Goal: Transaction & Acquisition: Purchase product/service

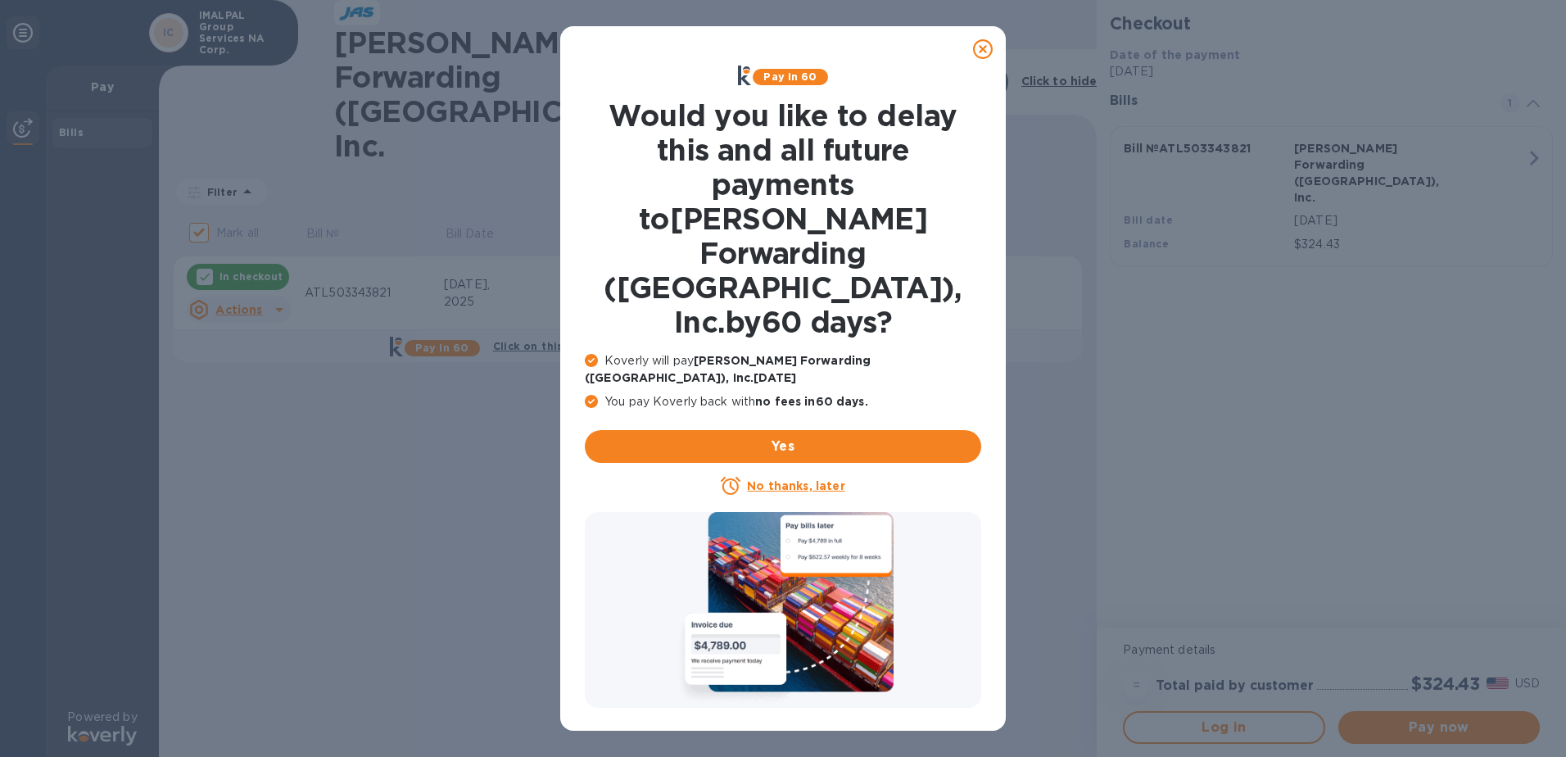
click at [988, 47] on icon at bounding box center [983, 49] width 20 height 20
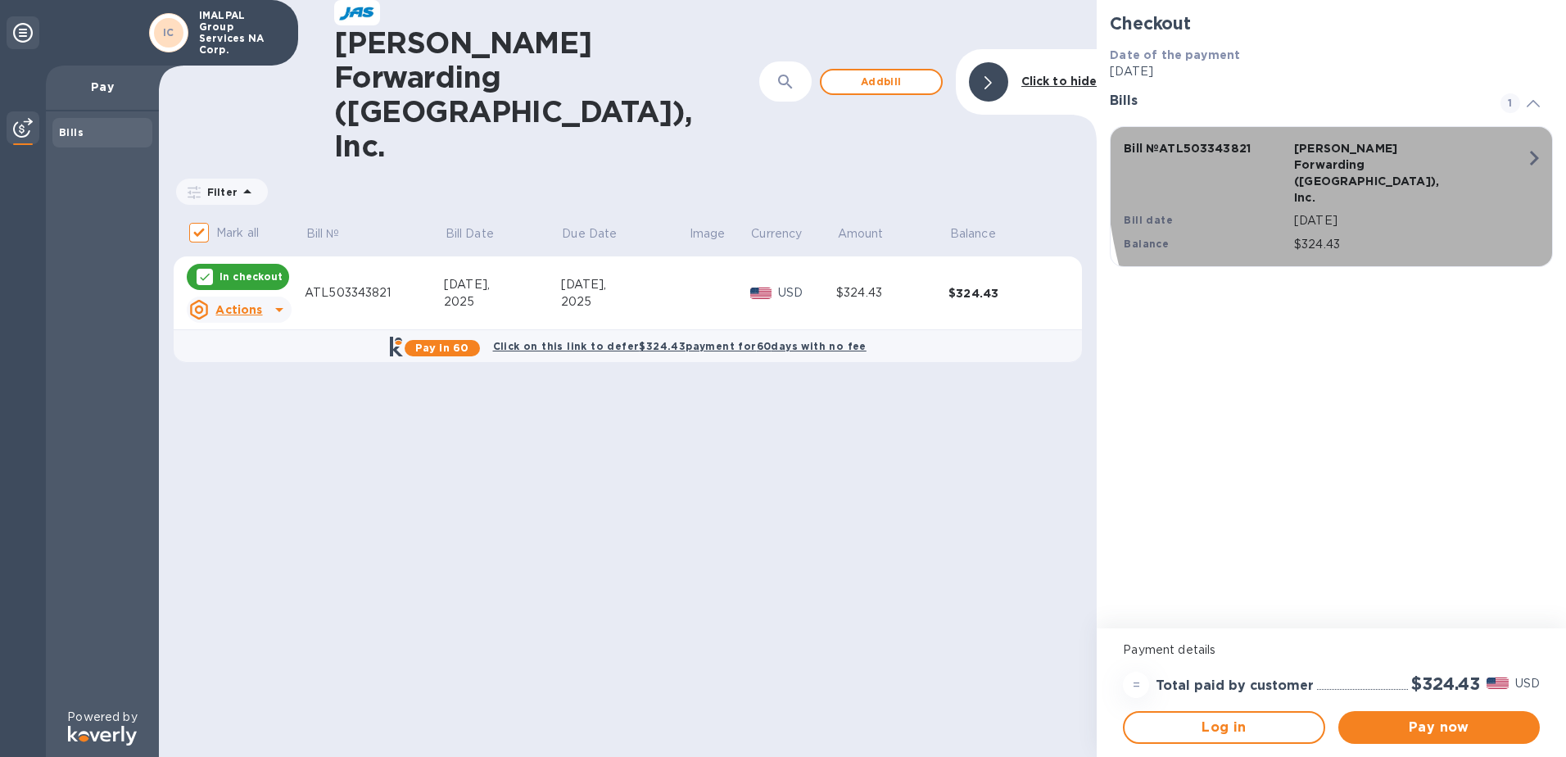
click at [1533, 160] on icon "button" at bounding box center [1533, 157] width 29 height 29
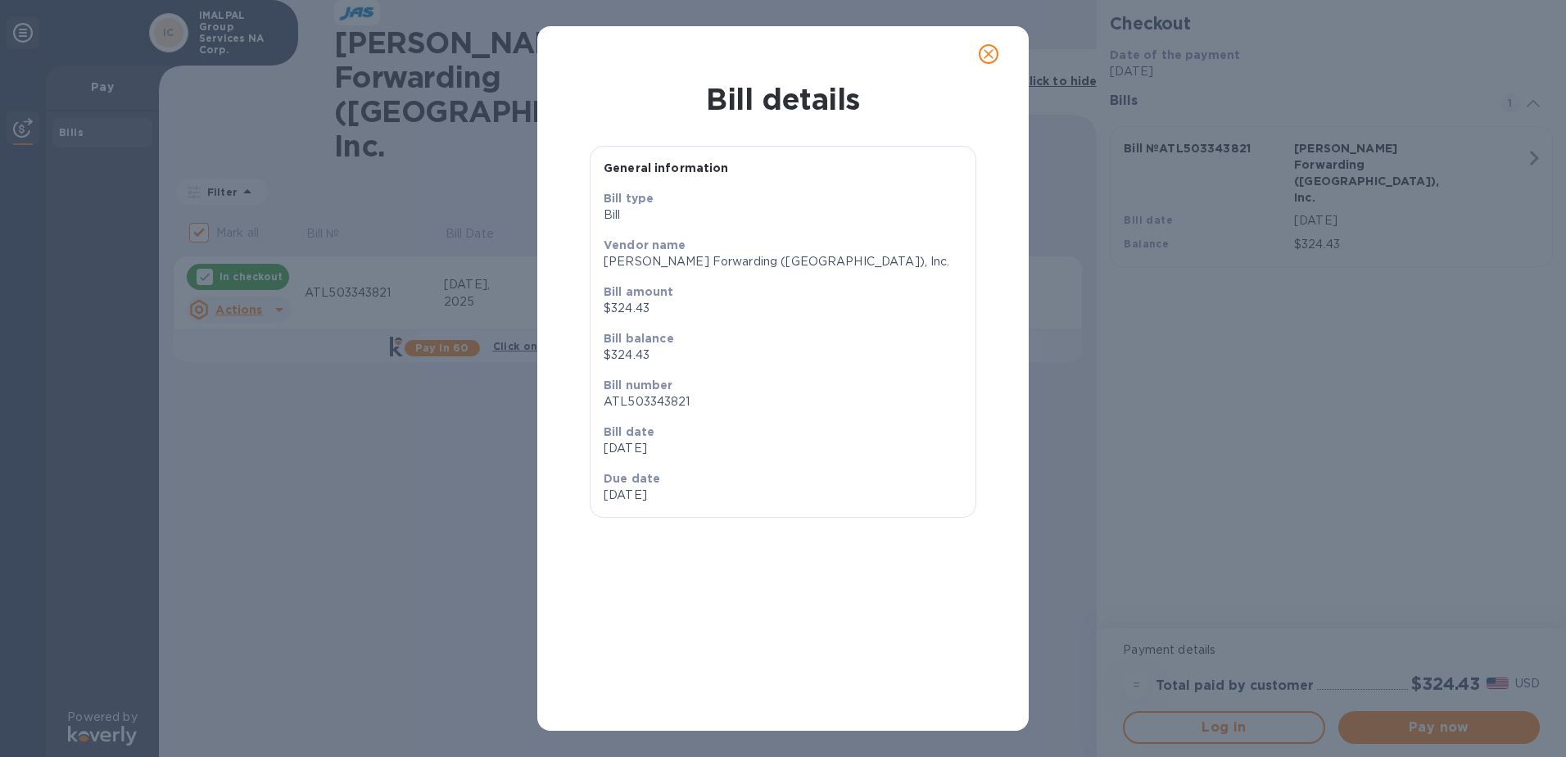
click at [374, 499] on div "Bill details General information Bill type [PERSON_NAME] name [PERSON_NAME] For…" at bounding box center [783, 378] width 1566 height 757
click at [991, 50] on icon "close" at bounding box center [988, 54] width 16 height 16
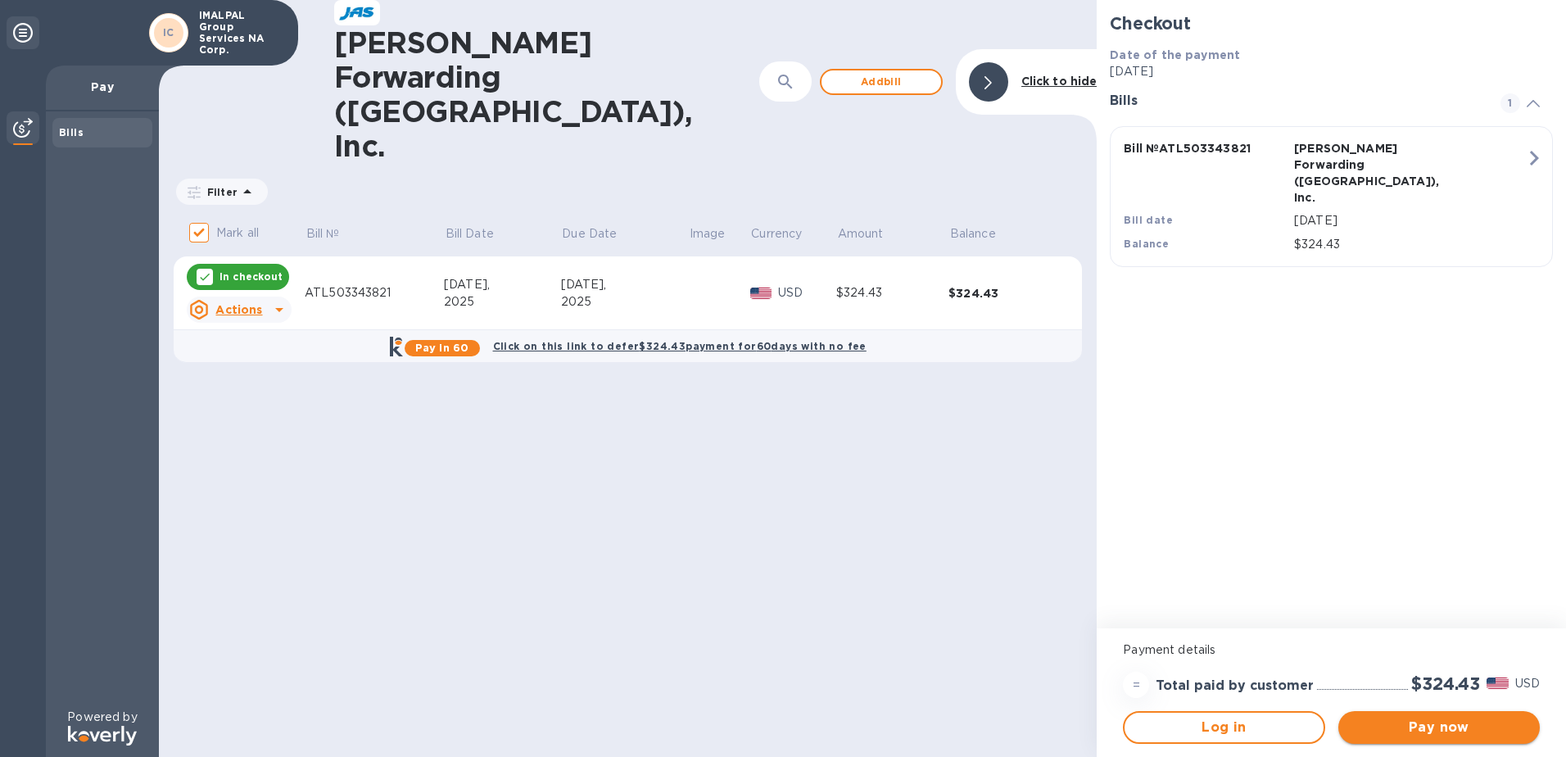
click at [1441, 717] on button "Pay now" at bounding box center [1438, 727] width 201 height 33
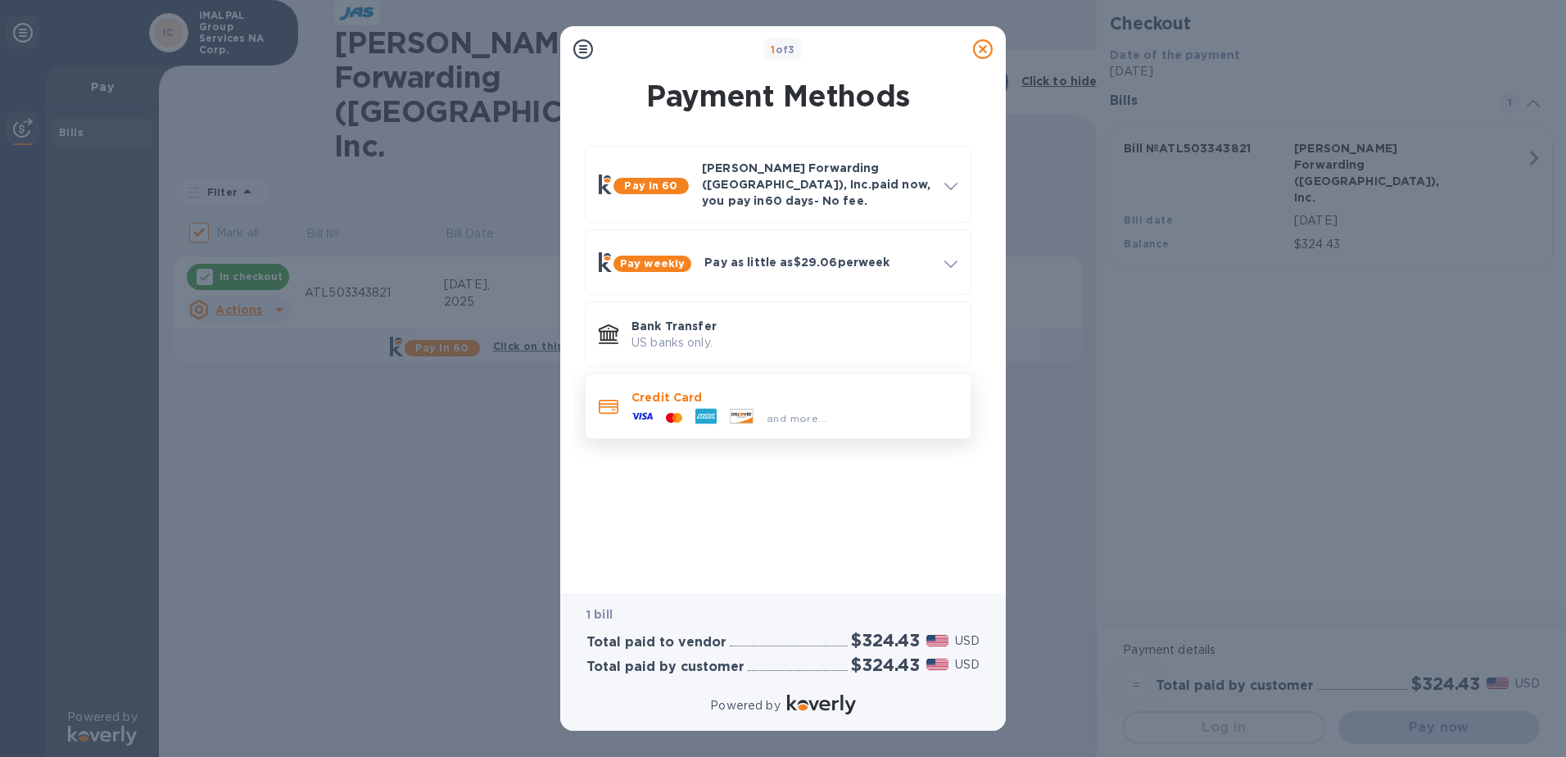
click at [710, 414] on icon at bounding box center [706, 416] width 19 height 5
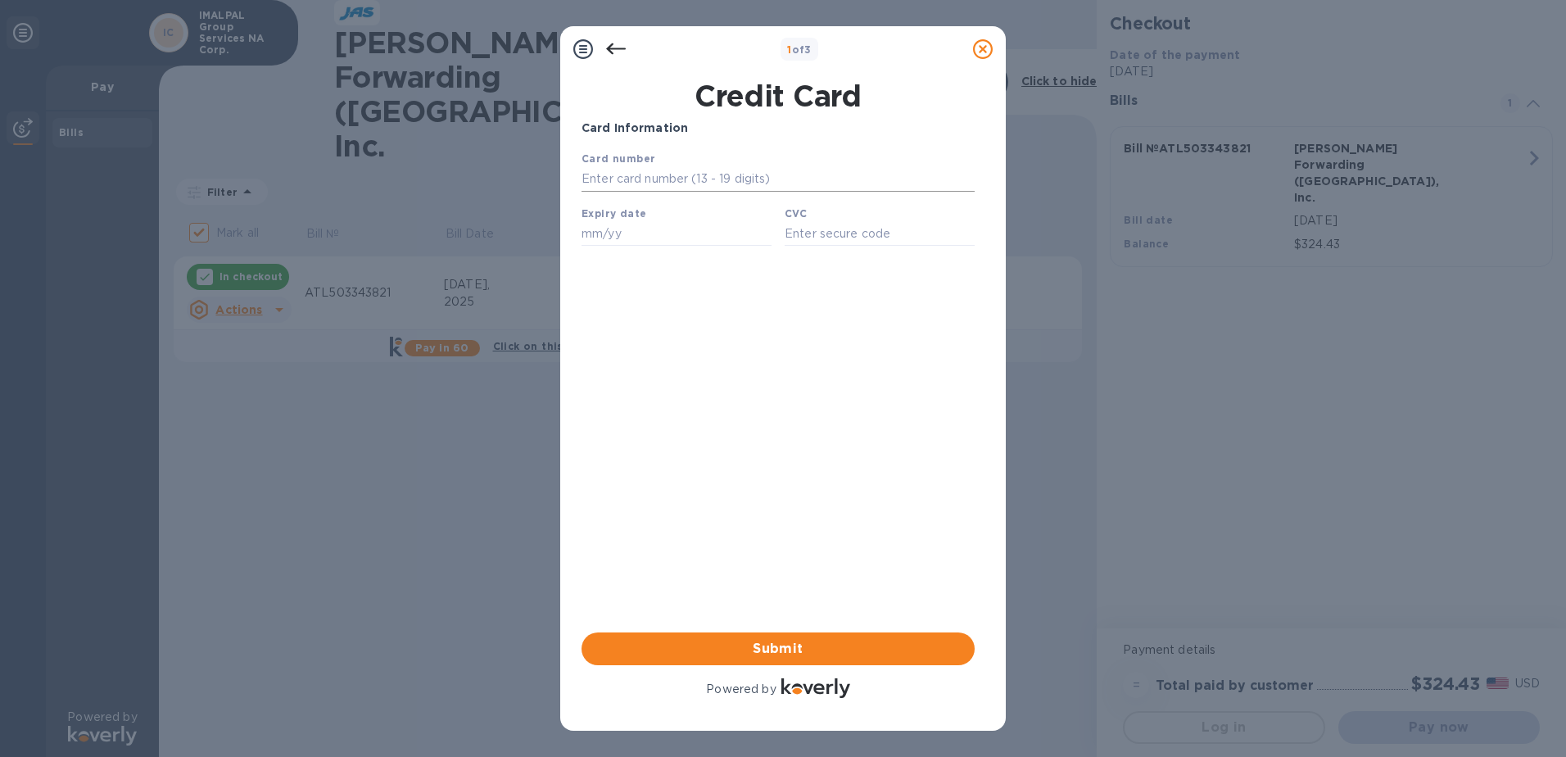
click at [636, 177] on input "text" at bounding box center [777, 179] width 393 height 25
type input "[CREDIT_CARD_NUMBER]"
drag, startPoint x: 679, startPoint y: 498, endPoint x: 665, endPoint y: 479, distance: 23.4
click at [679, 497] on div "Card Information Your browser does not support iframes Submit Powered by" at bounding box center [777, 410] width 393 height 581
click at [601, 239] on input "text" at bounding box center [676, 233] width 190 height 25
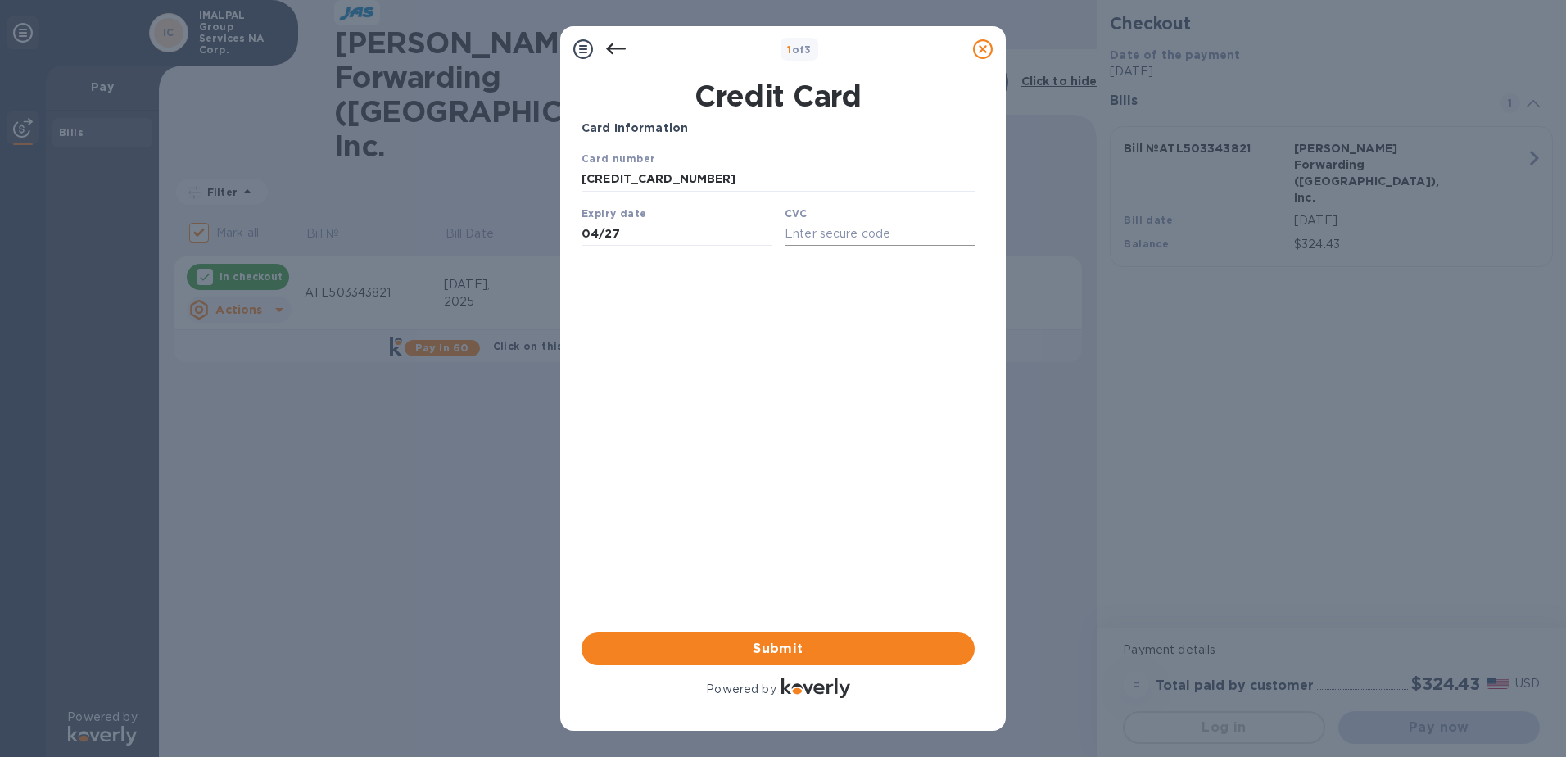
type input "04/27"
click at [841, 239] on input "text" at bounding box center [880, 233] width 190 height 25
type input "461"
click at [723, 461] on div "Card Information Your browser does not support iframes Submit Powered by" at bounding box center [777, 410] width 393 height 581
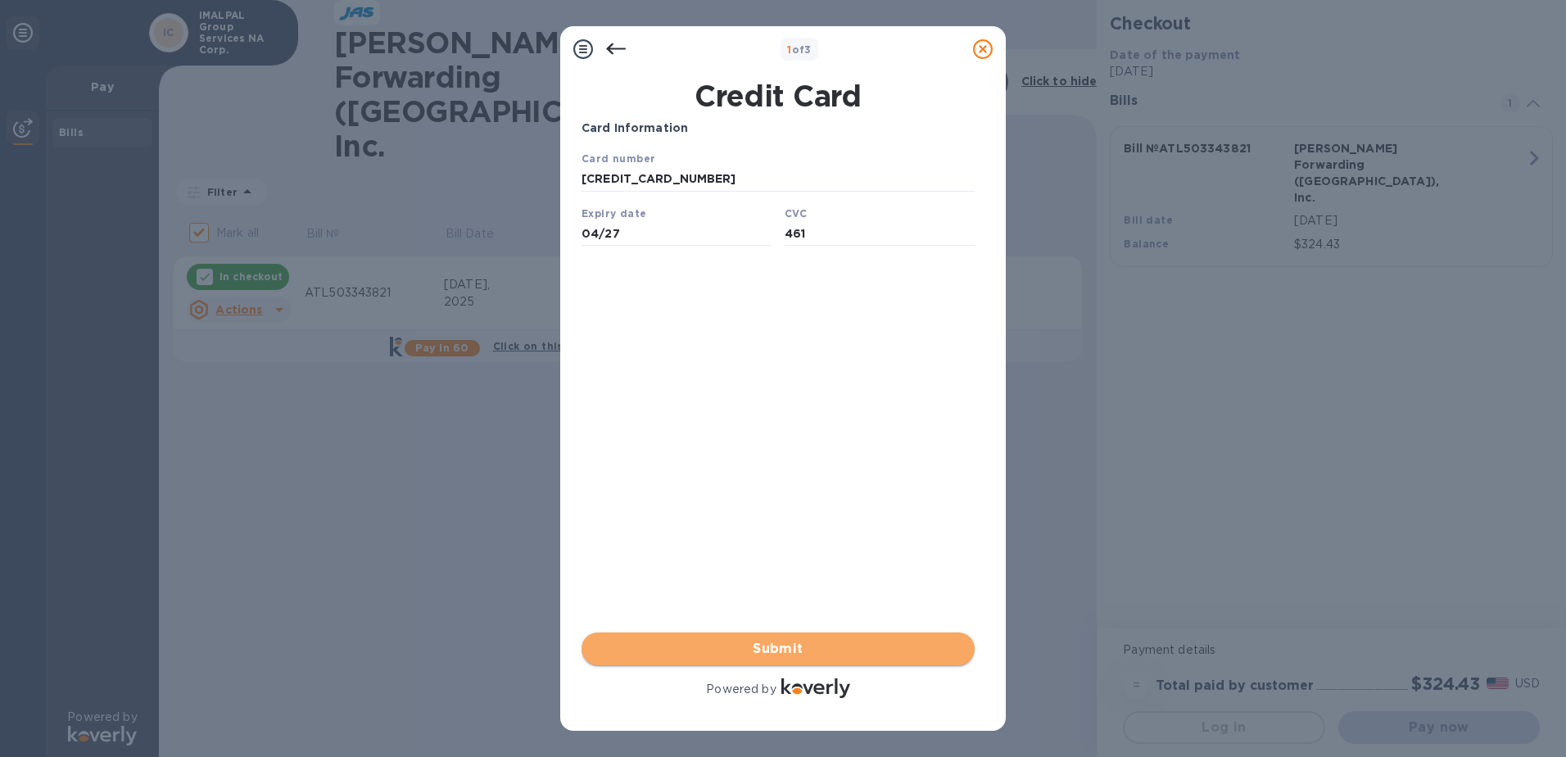
click at [798, 648] on span "Submit" at bounding box center [778, 649] width 367 height 20
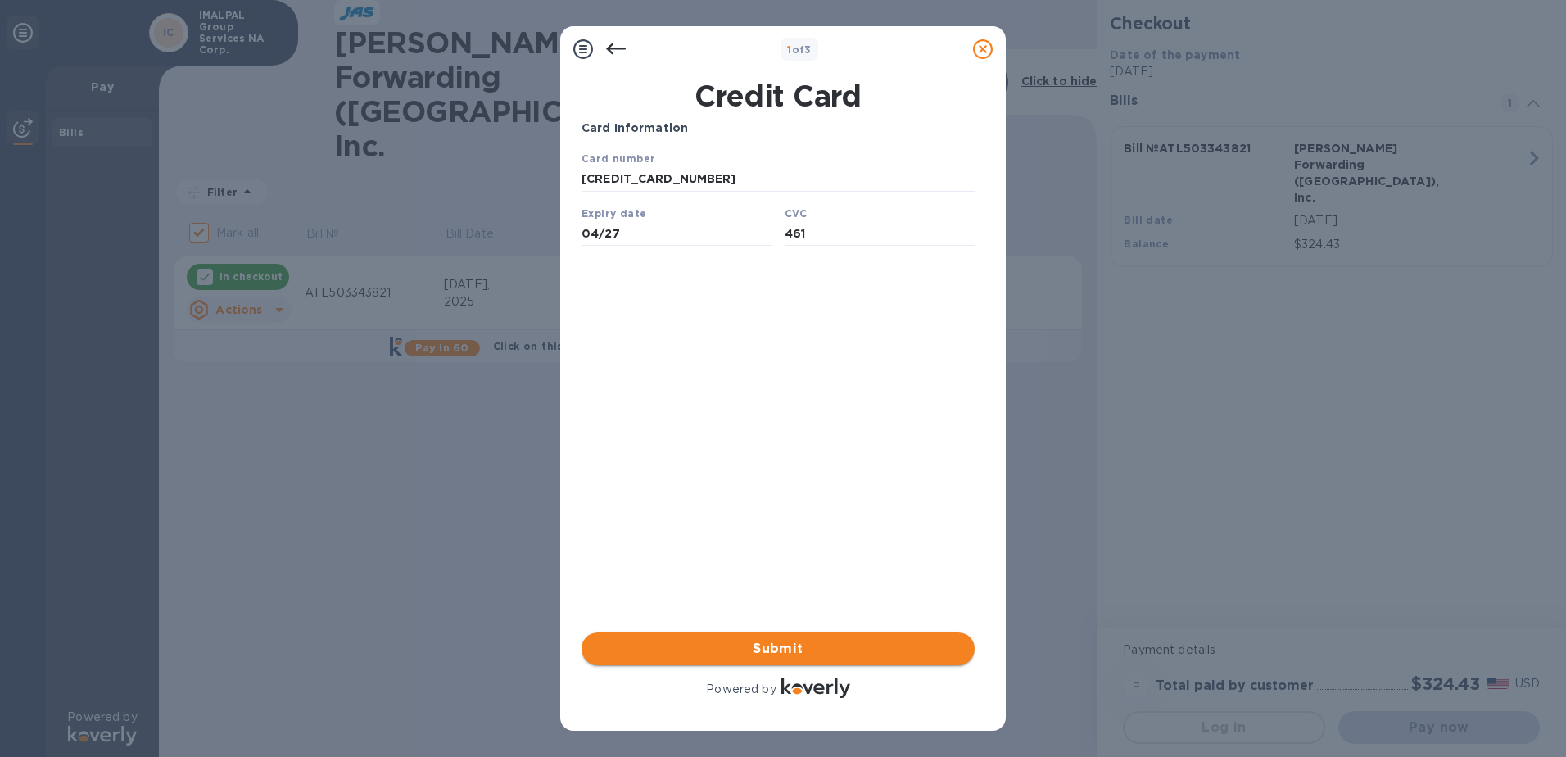
click at [785, 646] on span "Submit" at bounding box center [778, 649] width 367 height 20
